Goal: Transaction & Acquisition: Purchase product/service

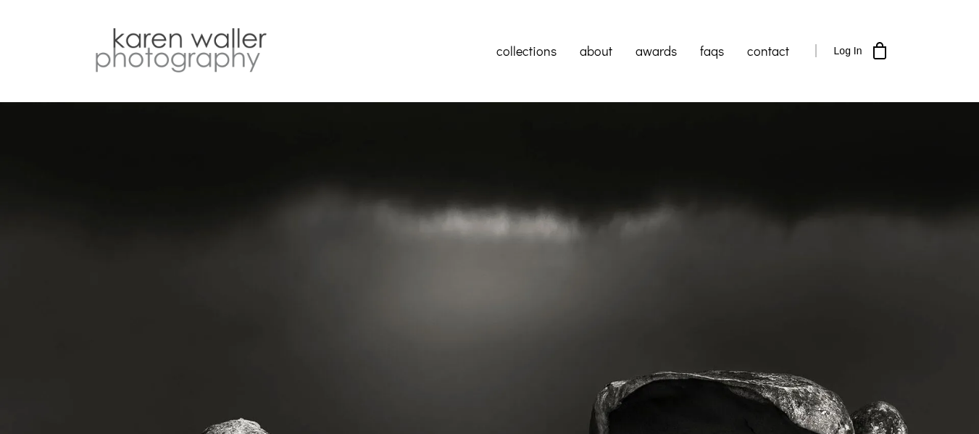
click at [409, 74] on div at bounding box center [287, 50] width 393 height 51
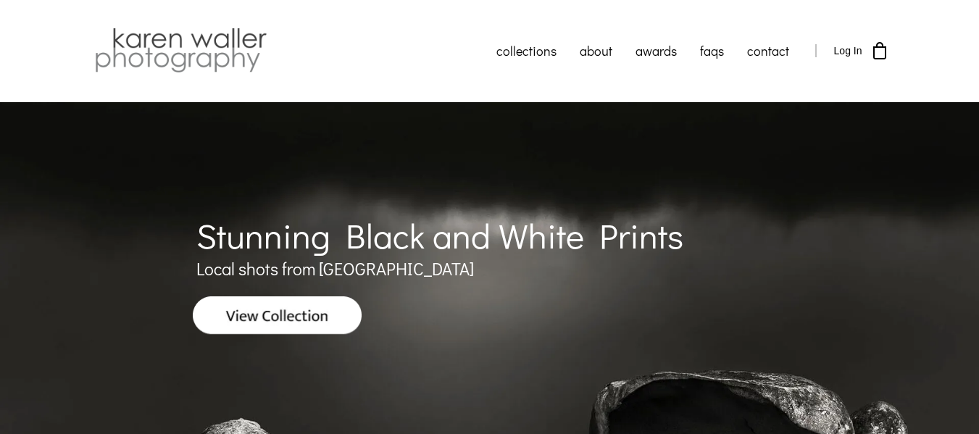
click at [383, 77] on div at bounding box center [489, 88] width 979 height 25
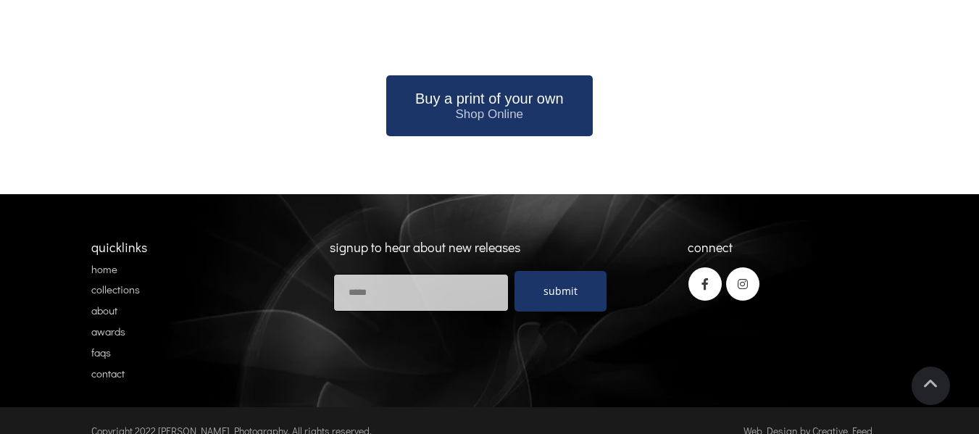
scroll to position [1837, 0]
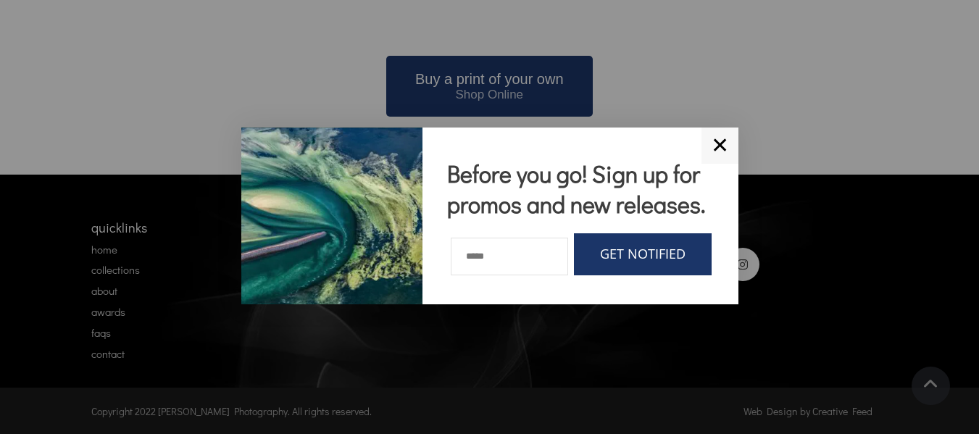
click at [726, 151] on link "✕" at bounding box center [719, 146] width 37 height 36
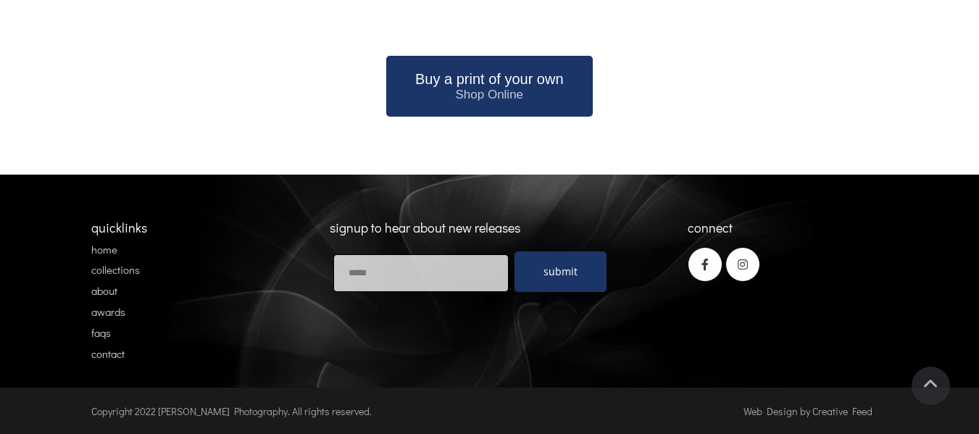
click at [715, 99] on div "Buy a print of your own Shop Online" at bounding box center [489, 86] width 797 height 61
click at [713, 83] on div "Buy a print of your own Shop Online" at bounding box center [489, 86] width 797 height 61
click at [741, 112] on div "Buy a print of your own Shop Online" at bounding box center [489, 86] width 797 height 61
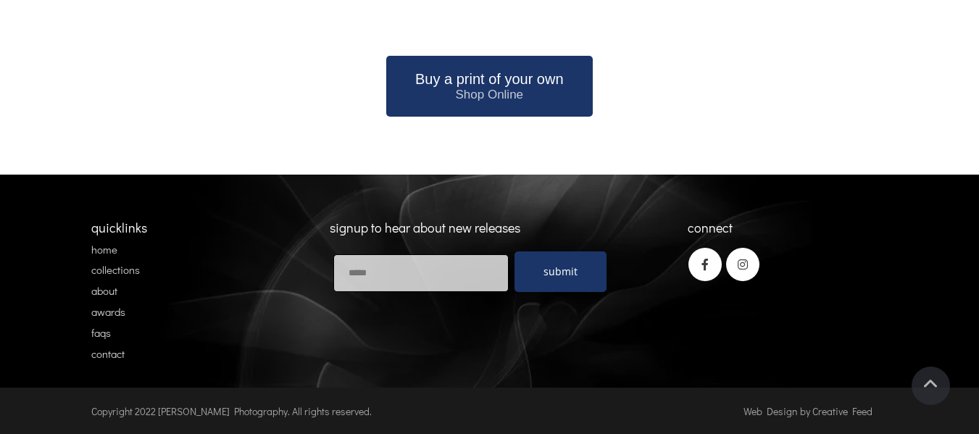
click at [751, 100] on div "Buy a print of your own Shop Online" at bounding box center [489, 86] width 797 height 61
click at [760, 87] on div "Buy a print of your own Shop Online" at bounding box center [489, 86] width 797 height 61
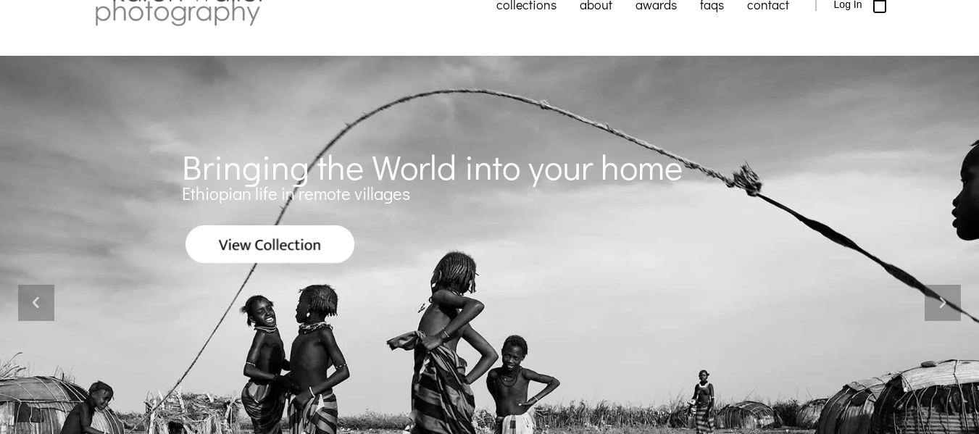
scroll to position [72, 0]
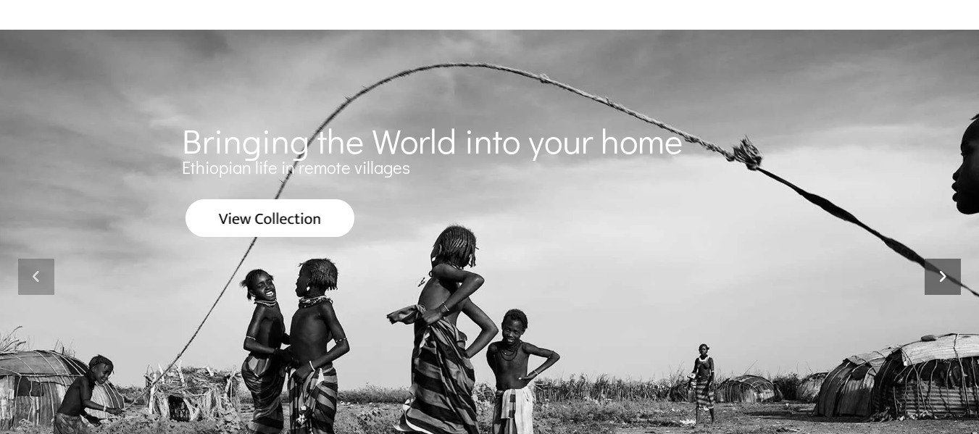
click at [932, 283] on icon at bounding box center [942, 277] width 36 height 36
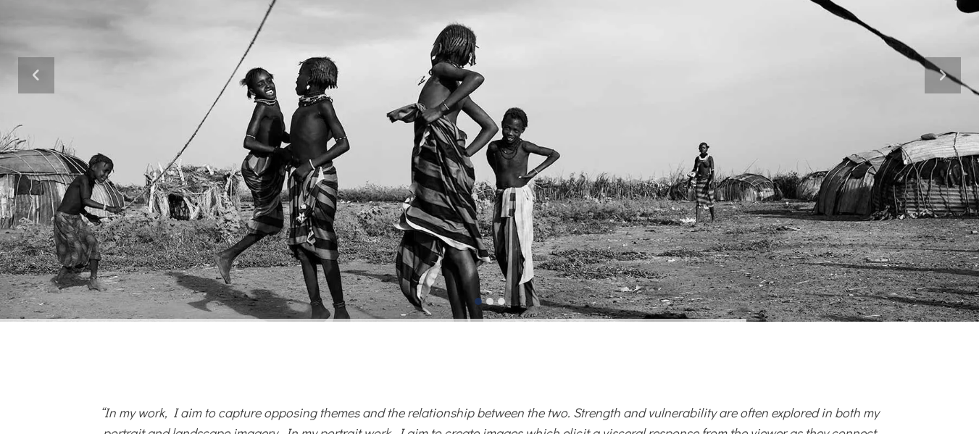
scroll to position [290, 0]
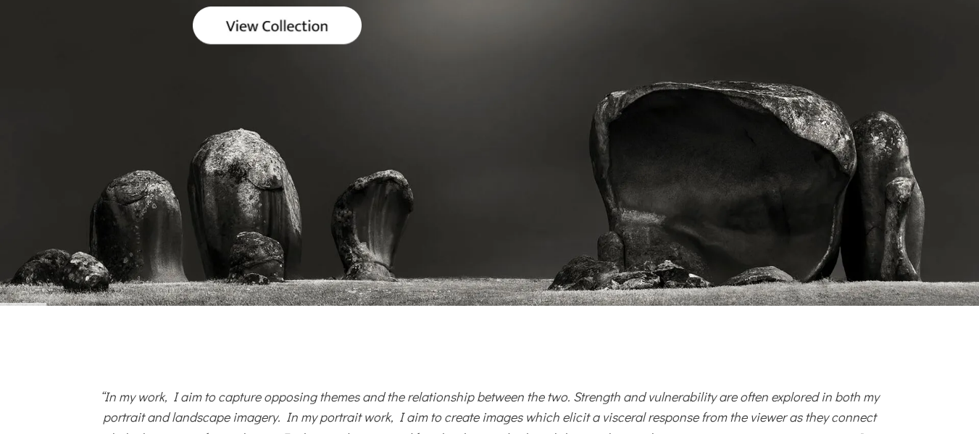
click at [938, 337] on div "Stunning Black and White Prints Local shots from [GEOGRAPHIC_DATA] Natural Wond…" at bounding box center [489, 82] width 979 height 540
click at [934, 344] on div "Stunning Black and White Prints Local shots from [GEOGRAPHIC_DATA] Natural Wond…" at bounding box center [489, 82] width 979 height 540
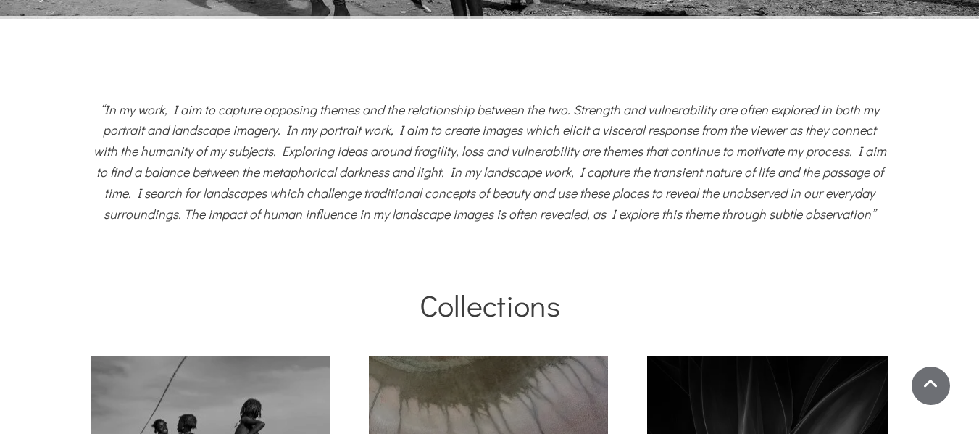
scroll to position [580, 0]
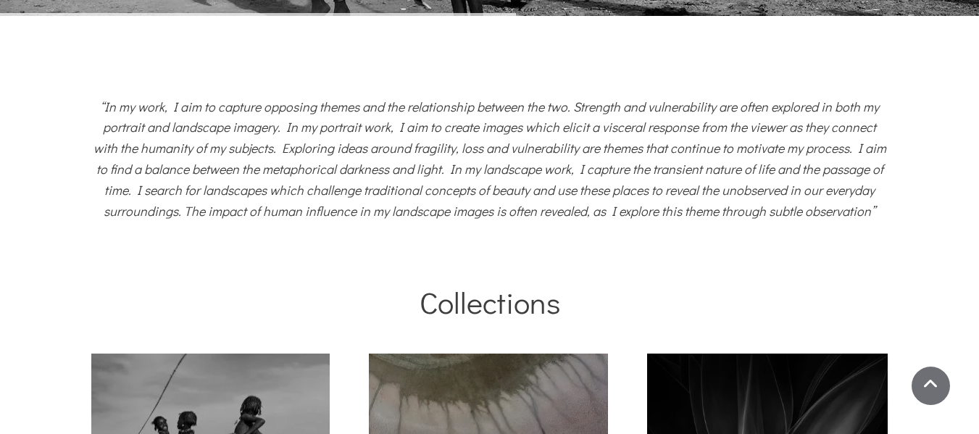
click at [651, 139] on span "“In my work, I aim to capture opposing themes and the relationship between the …" at bounding box center [489, 159] width 793 height 122
click at [697, 115] on p "“In my work, I aim to capture opposing themes and the relationship between the …" at bounding box center [489, 158] width 797 height 125
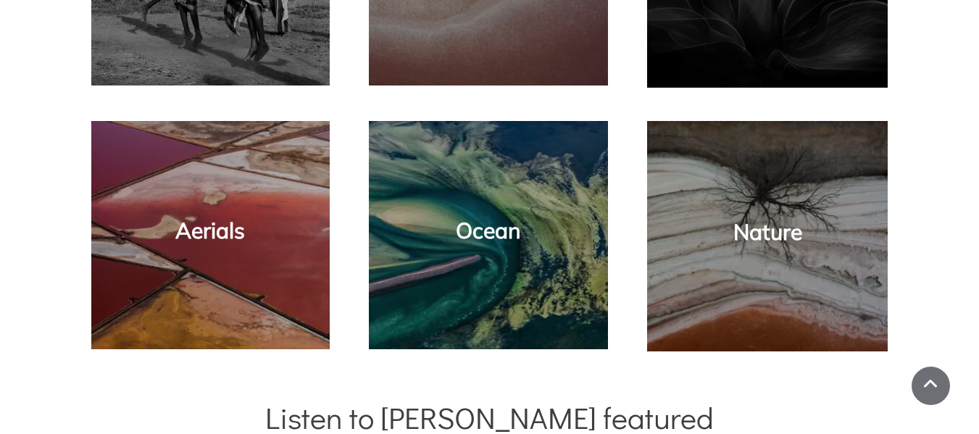
scroll to position [1087, 0]
